Goal: Entertainment & Leisure: Browse casually

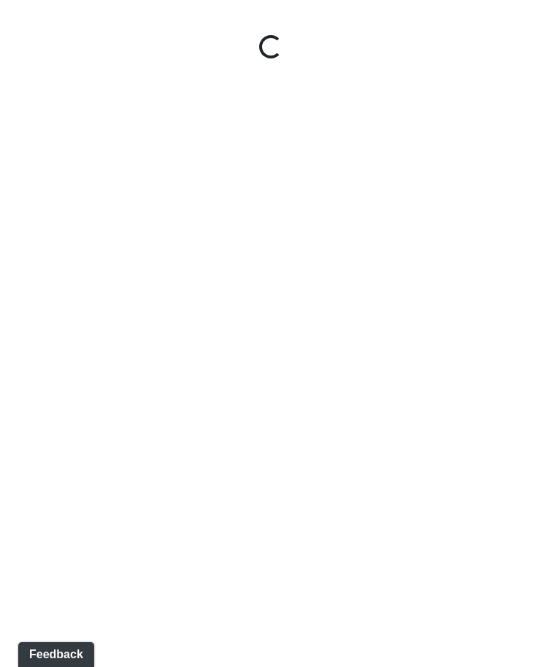
select select "1QVtRjyM1orE5pKiq1FaV1"
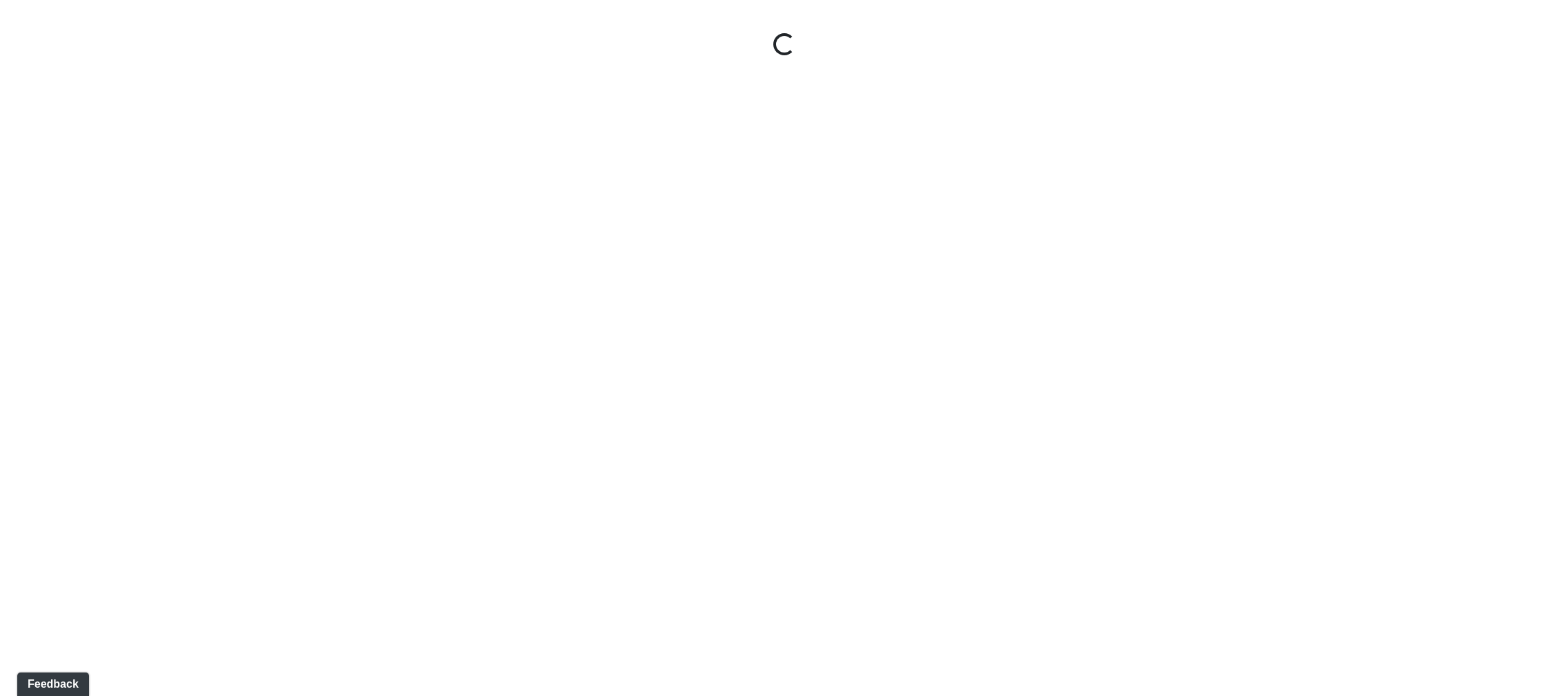
select select "1QVtRjyM1orE5pKiq1FaV1"
